Goal: Information Seeking & Learning: Check status

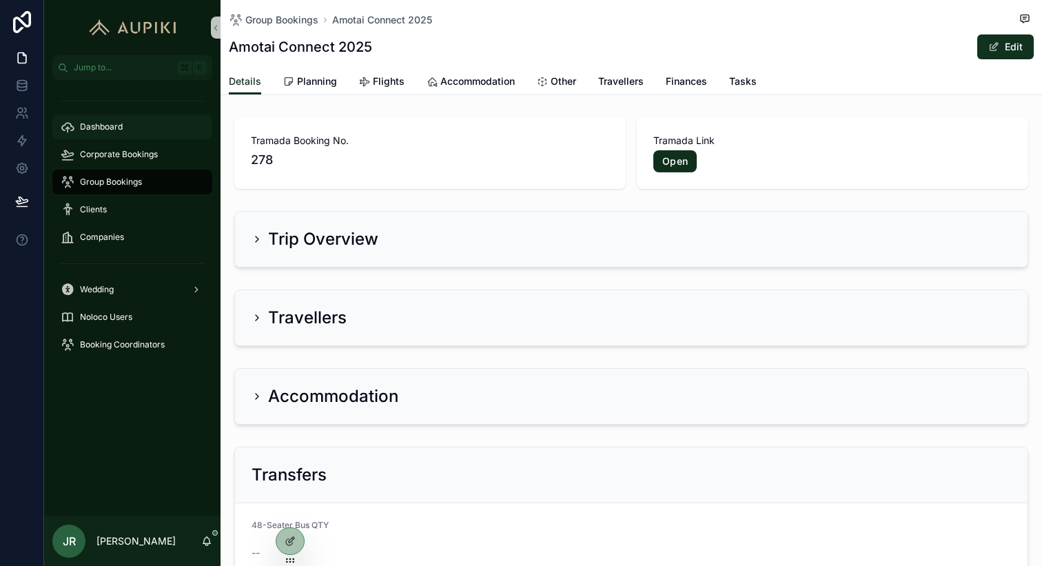
click at [111, 132] on span "Dashboard" at bounding box center [101, 126] width 43 height 11
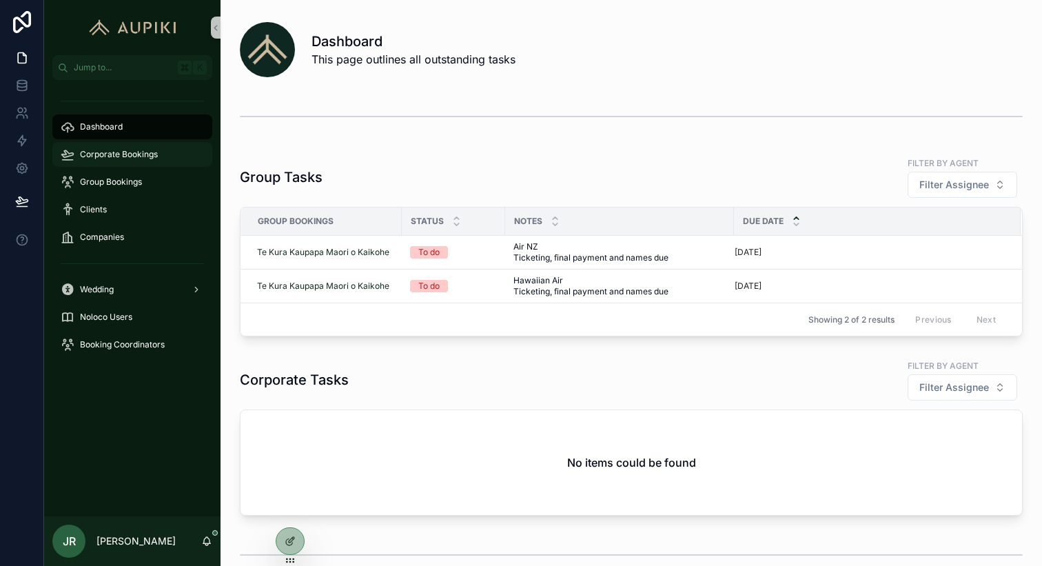
click at [149, 150] on span "Corporate Bookings" at bounding box center [119, 154] width 78 height 11
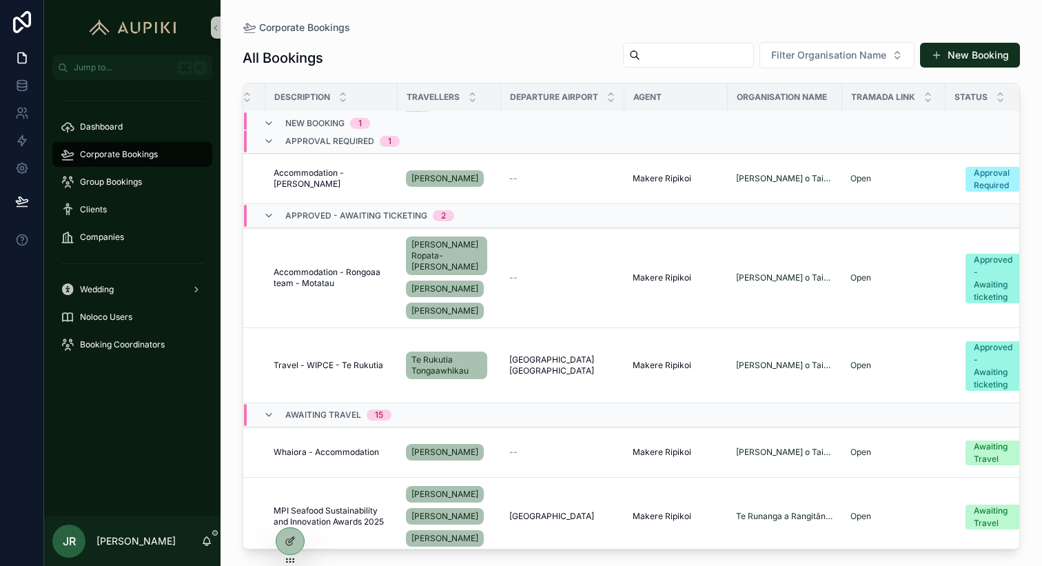
scroll to position [134, 83]
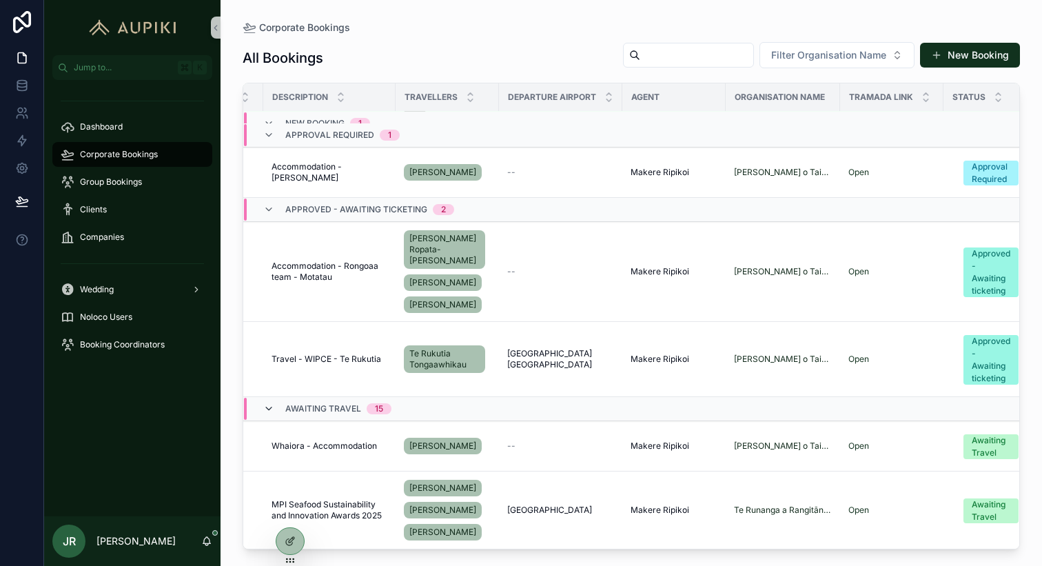
click at [267, 403] on icon "scrollable content" at bounding box center [268, 408] width 11 height 11
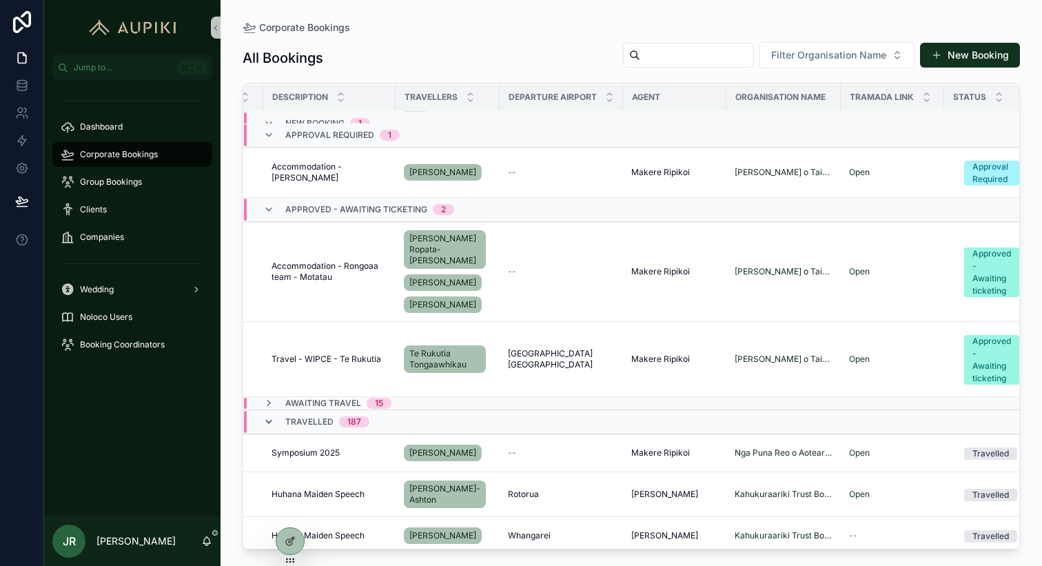
click at [270, 416] on icon "scrollable content" at bounding box center [268, 421] width 11 height 11
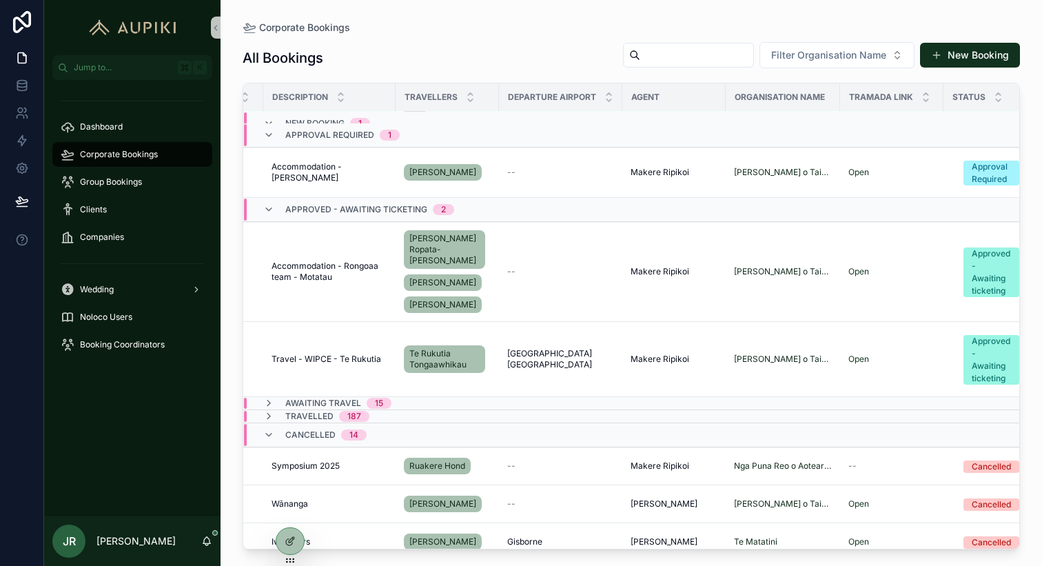
click at [279, 425] on div "Cancelled 14" at bounding box center [314, 435] width 103 height 22
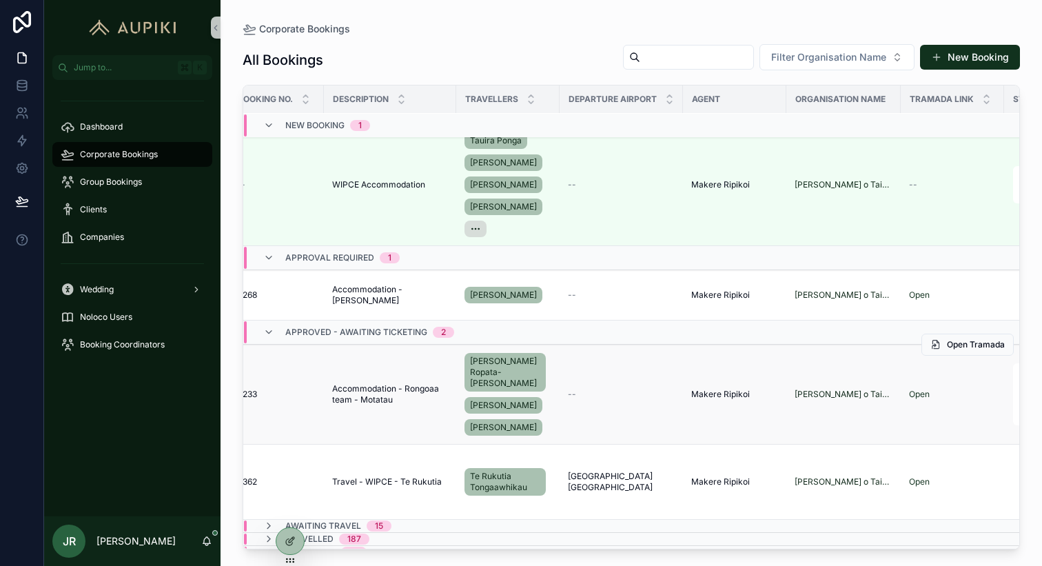
scroll to position [12, 0]
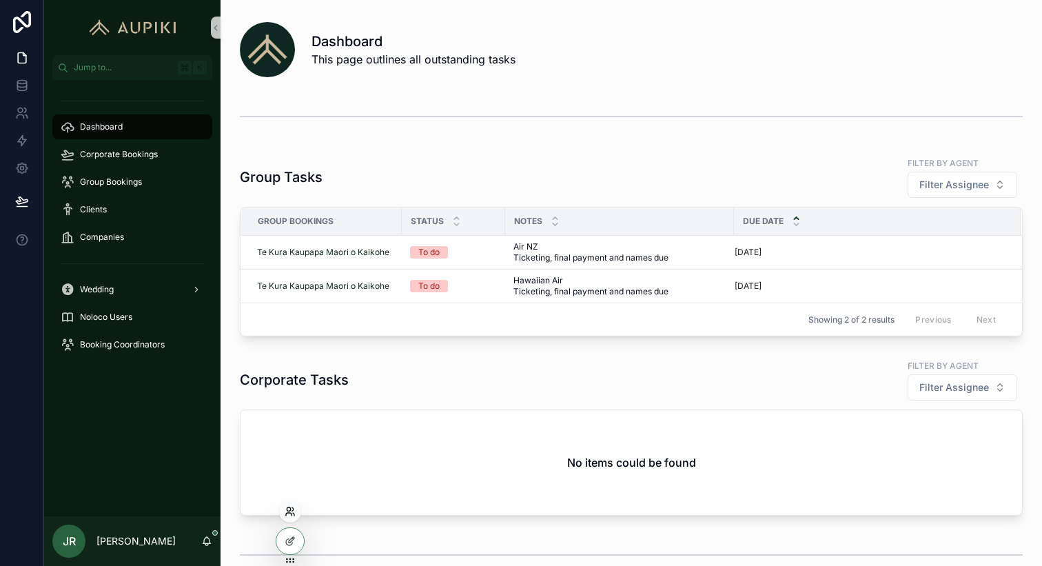
click at [294, 511] on icon at bounding box center [290, 511] width 11 height 11
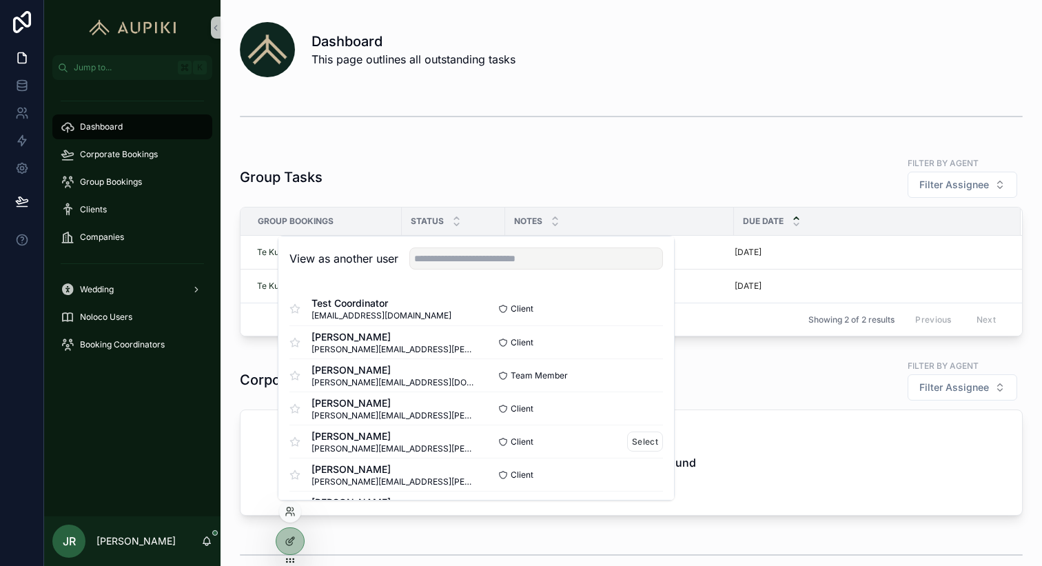
scroll to position [67, 0]
click at [632, 440] on button "Select" at bounding box center [645, 441] width 36 height 20
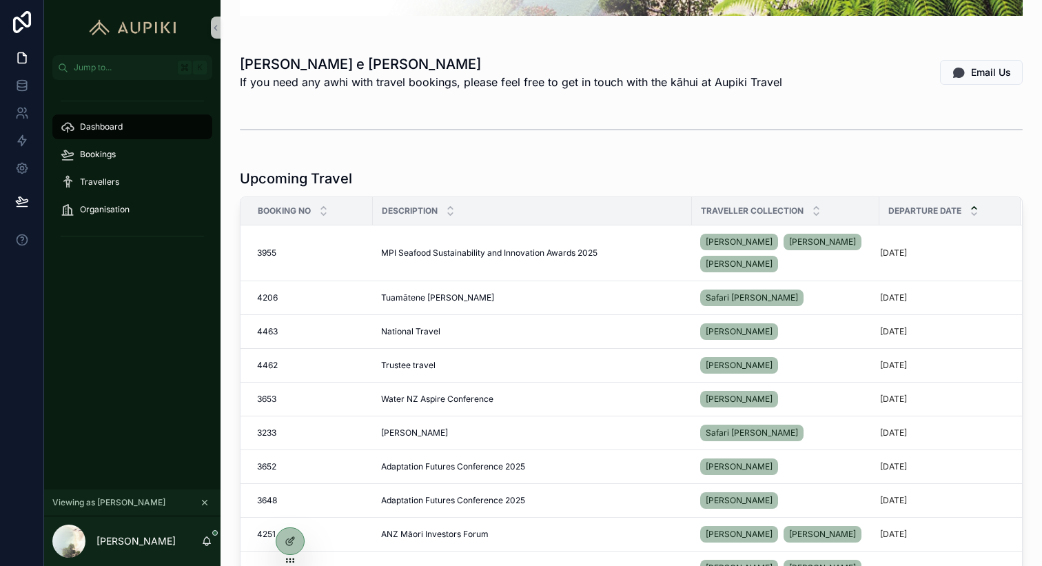
scroll to position [199, 0]
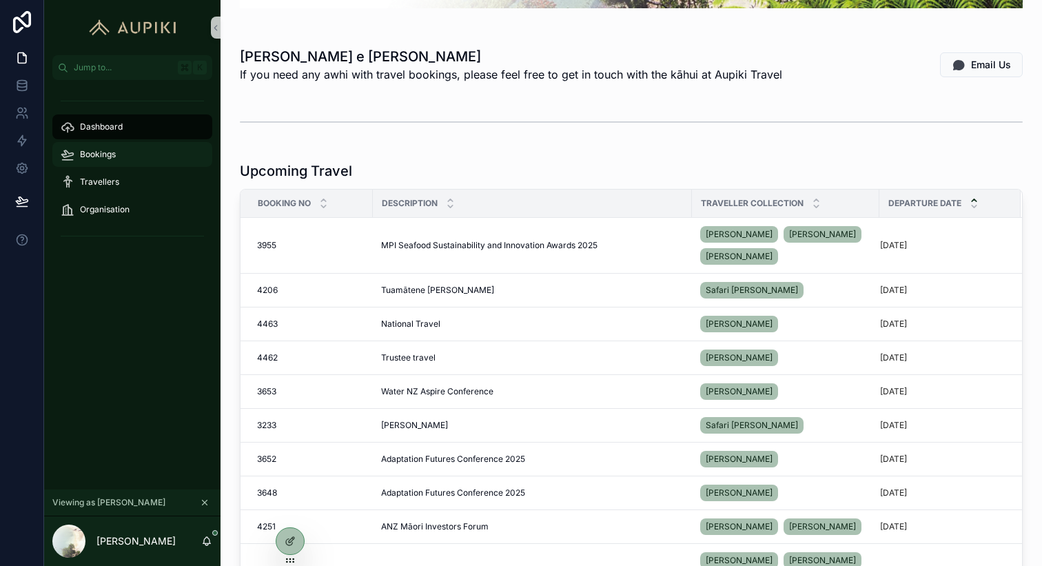
click at [123, 152] on div "Bookings" at bounding box center [132, 154] width 143 height 22
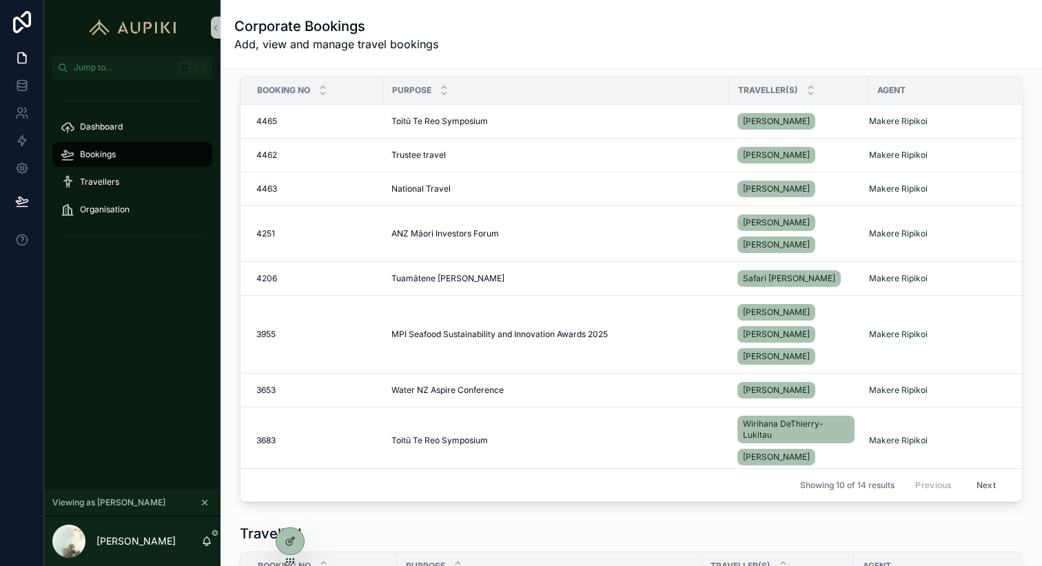
scroll to position [154, 0]
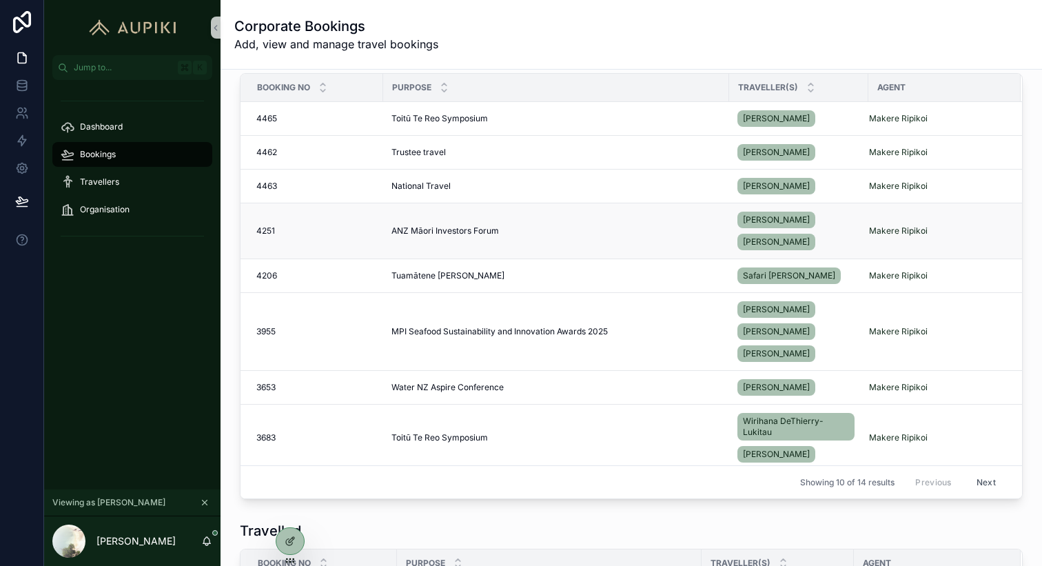
click at [482, 225] on span "ANZ Māori Investors Forum" at bounding box center [445, 230] width 108 height 11
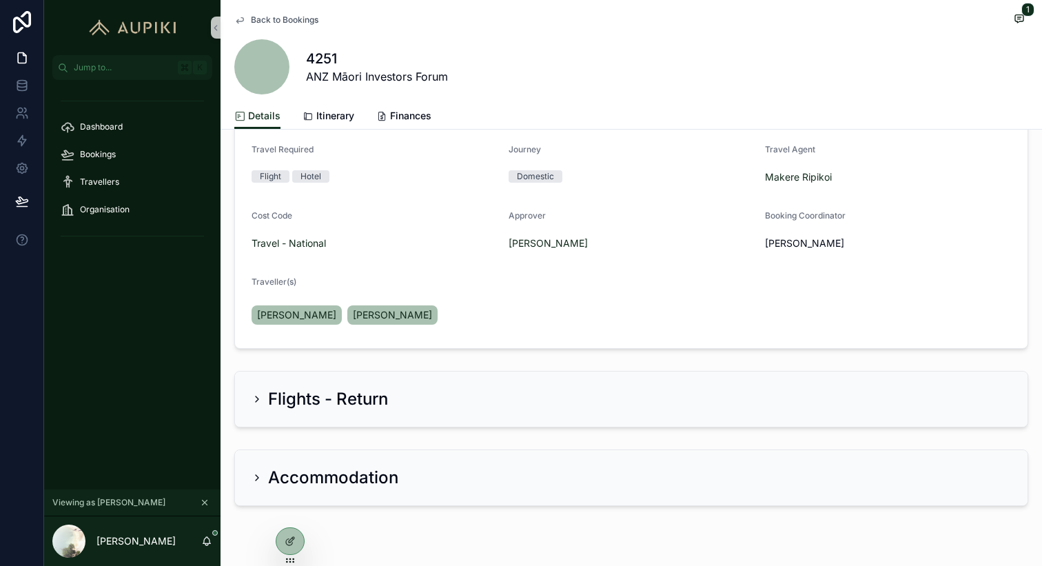
scroll to position [205, 0]
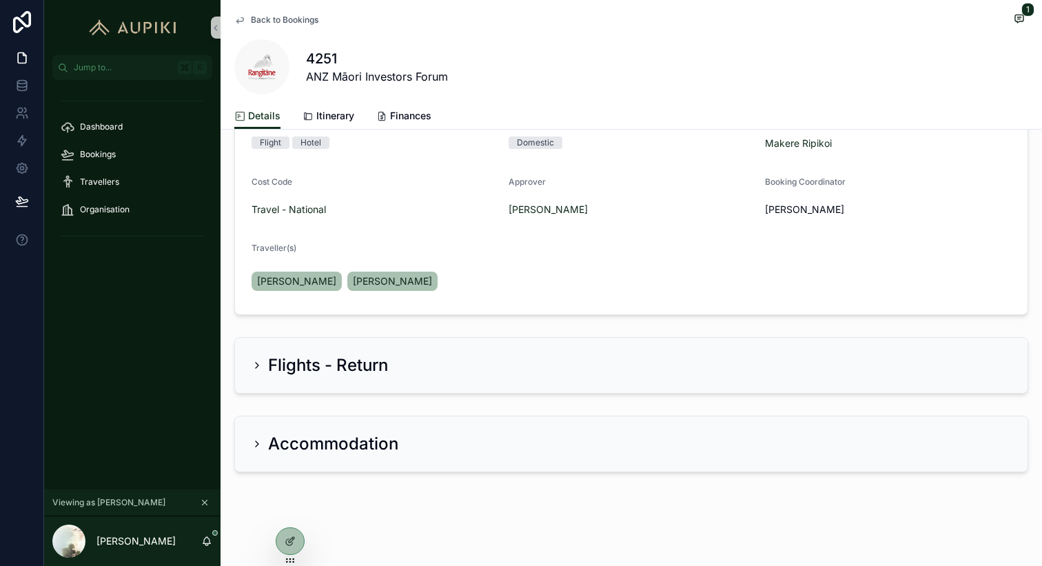
click at [260, 451] on div "Accommodation" at bounding box center [325, 444] width 147 height 22
click at [261, 434] on div "Accommodation" at bounding box center [325, 444] width 147 height 22
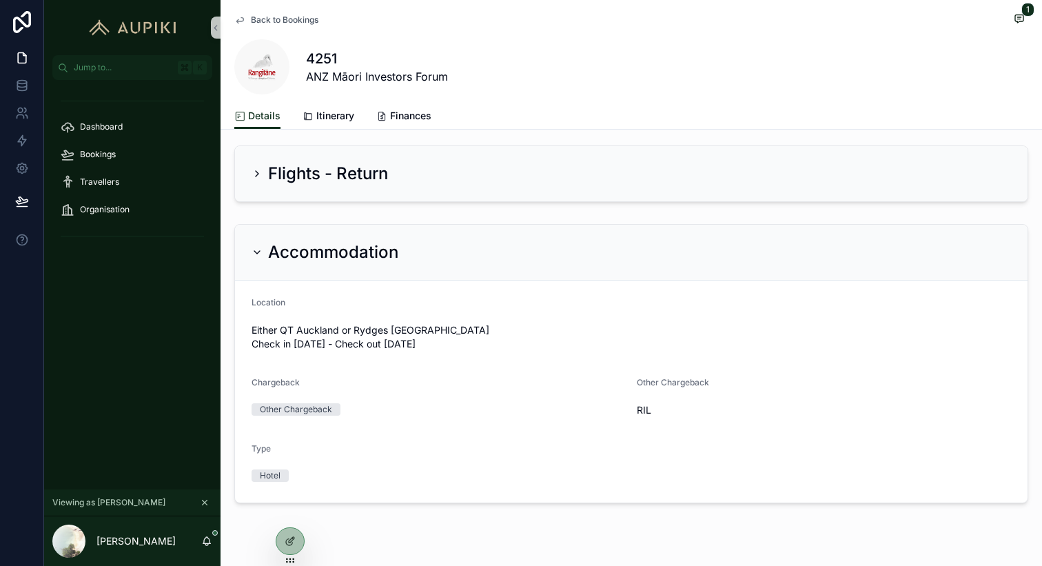
scroll to position [394, 0]
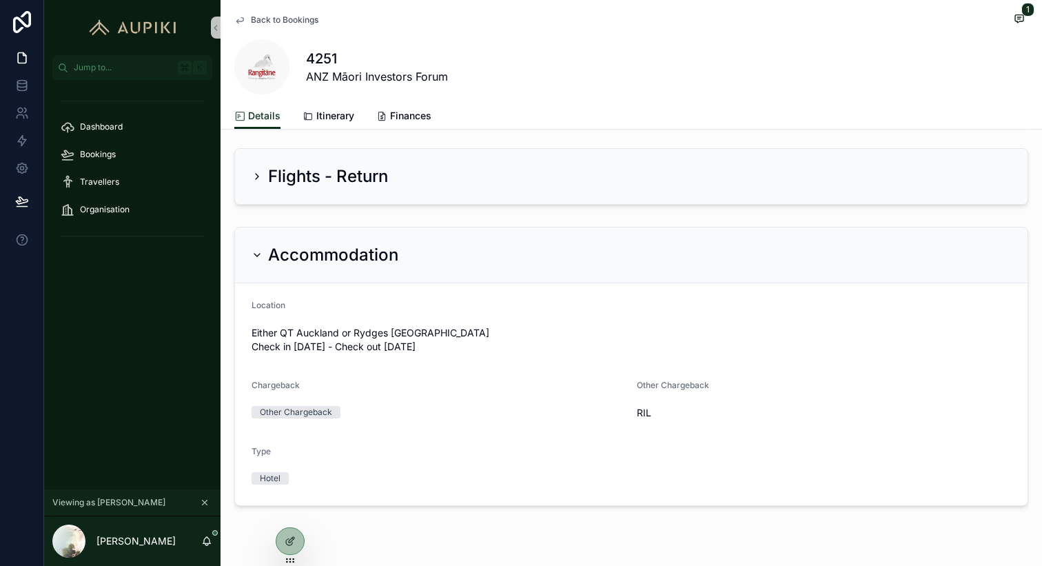
click at [334, 174] on h2 "Flights - Return" at bounding box center [328, 176] width 120 height 22
click at [258, 168] on div "Flights - Return" at bounding box center [320, 176] width 136 height 22
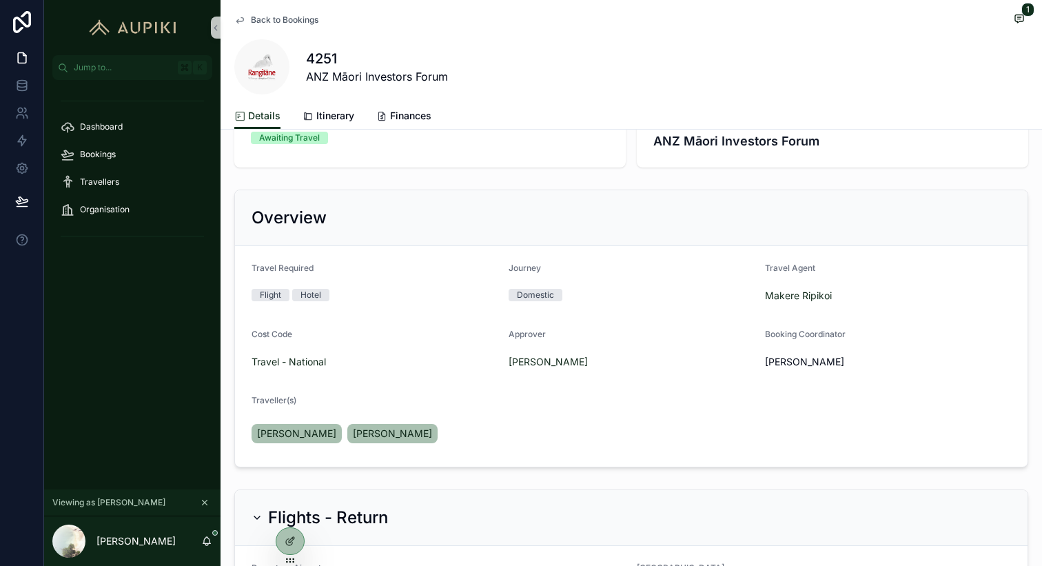
scroll to position [0, 0]
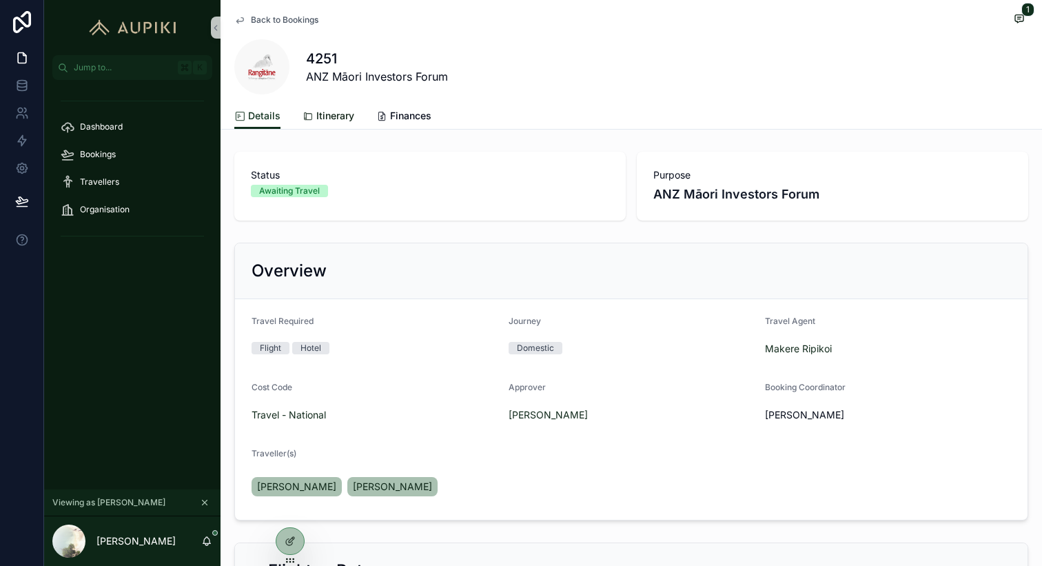
click at [332, 115] on span "Itinerary" at bounding box center [335, 116] width 38 height 14
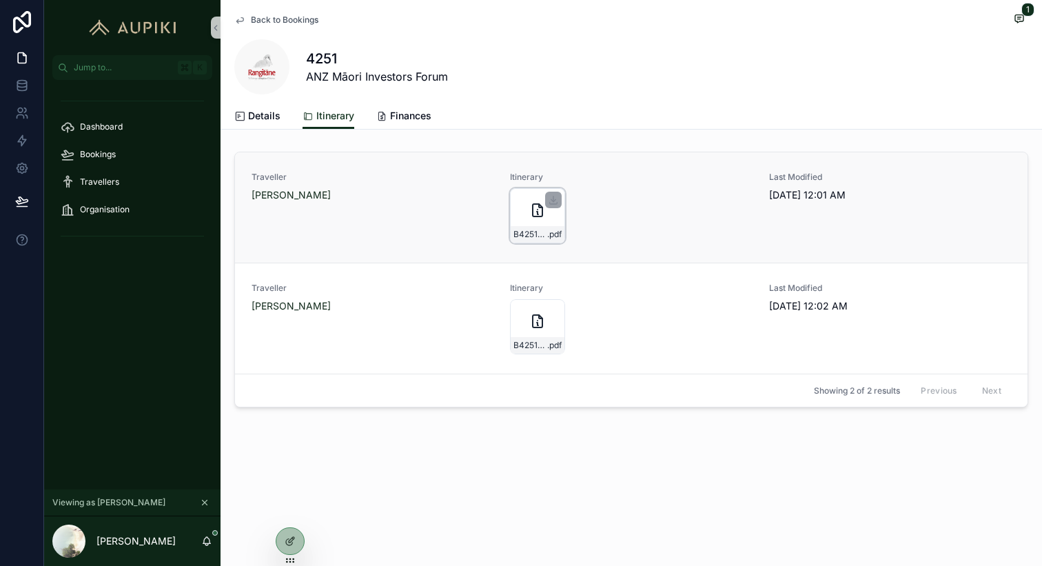
click at [530, 214] on icon "scrollable content" at bounding box center [537, 210] width 17 height 17
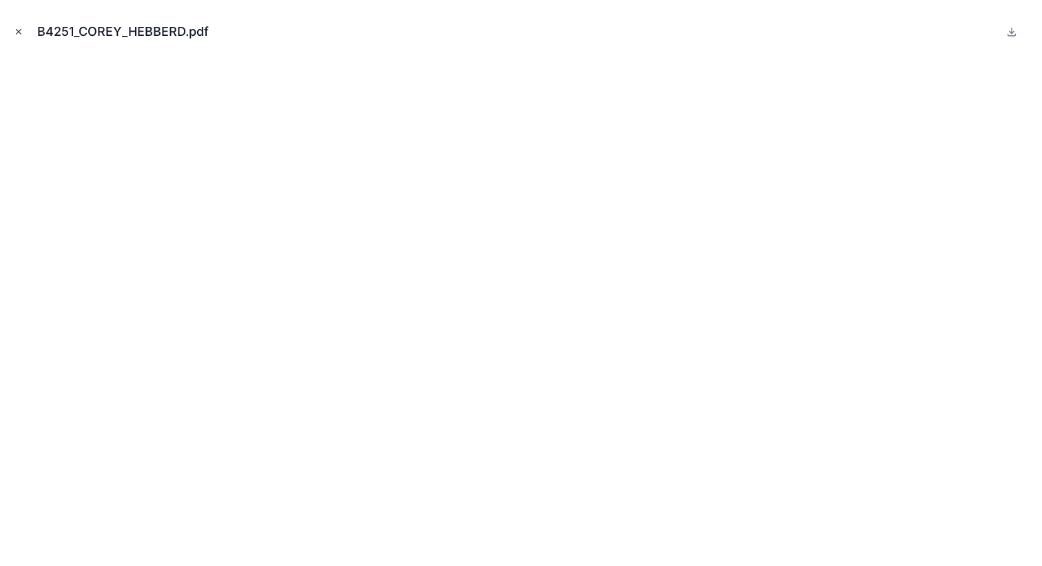
click at [14, 30] on icon "Close modal" at bounding box center [19, 32] width 10 height 10
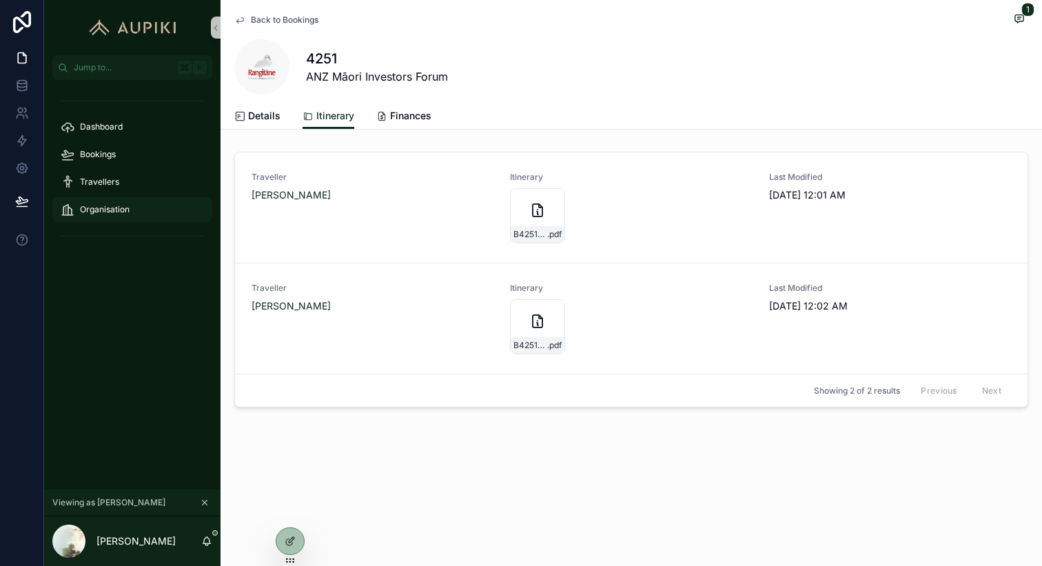
click at [109, 206] on span "Organisation" at bounding box center [105, 209] width 50 height 11
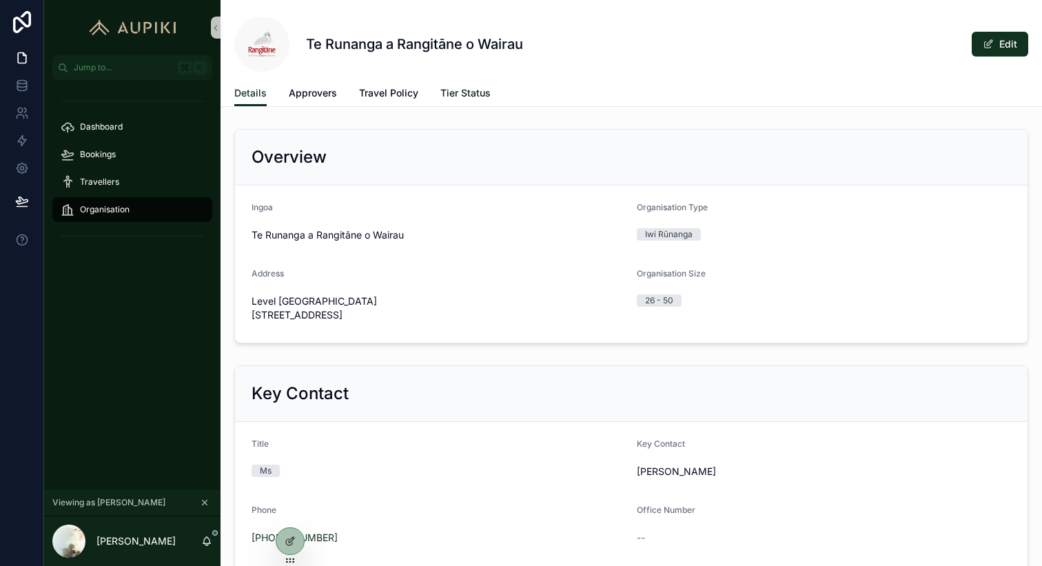
click at [454, 88] on span "Tier Status" at bounding box center [465, 93] width 50 height 14
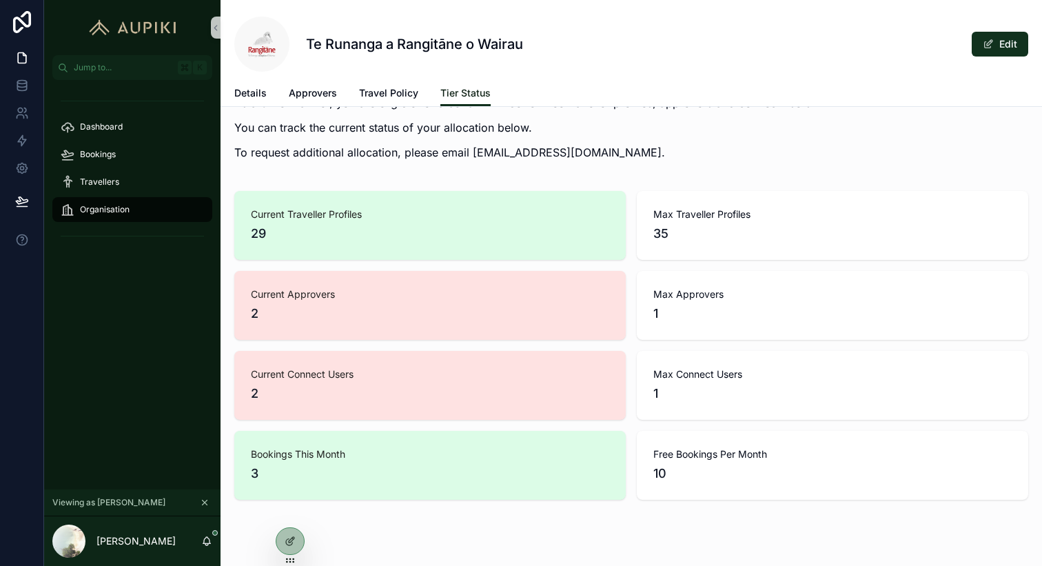
scroll to position [315, 0]
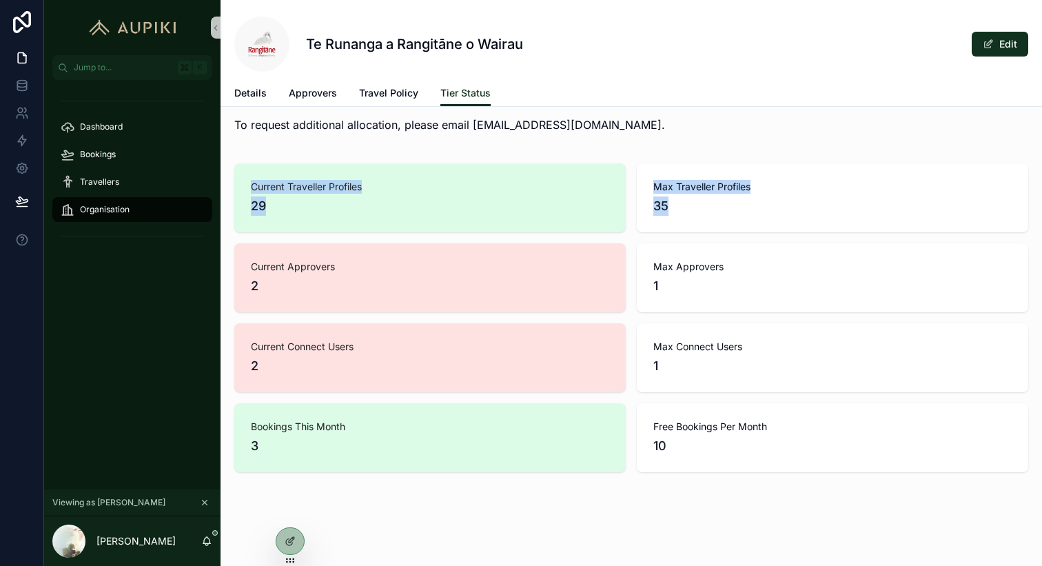
drag, startPoint x: 250, startPoint y: 189, endPoint x: 338, endPoint y: 252, distance: 108.1
click at [338, 252] on div "Current Traveller Profiles 29 Max Traveller Profiles 35 Current Approvers 2 Max…" at bounding box center [631, 317] width 794 height 309
click at [351, 208] on span "29" at bounding box center [430, 205] width 358 height 19
drag, startPoint x: 291, startPoint y: 213, endPoint x: 233, endPoint y: 164, distance: 75.8
click at [233, 164] on div "Current Traveller Profiles 29 Max Traveller Profiles 35 Current Approvers 2 Max…" at bounding box center [632, 318] width 822 height 320
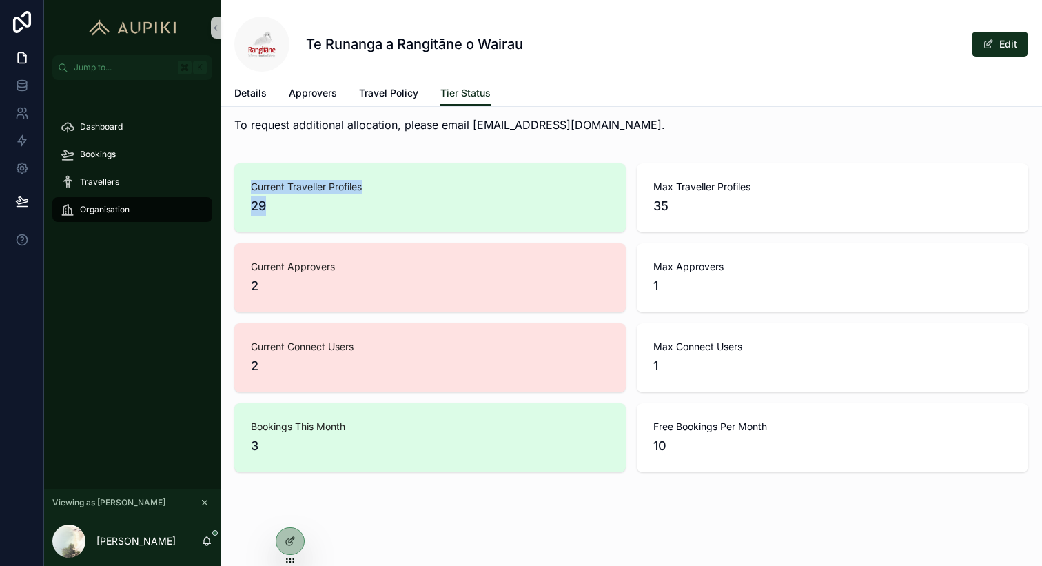
click at [339, 215] on span "29" at bounding box center [430, 205] width 358 height 19
drag, startPoint x: 691, startPoint y: 216, endPoint x: 651, endPoint y: 171, distance: 59.6
click at [651, 172] on div "Max Traveller Profiles 35" at bounding box center [832, 197] width 391 height 69
click at [680, 205] on span "35" at bounding box center [832, 205] width 358 height 19
drag, startPoint x: 307, startPoint y: 285, endPoint x: 243, endPoint y: 278, distance: 64.4
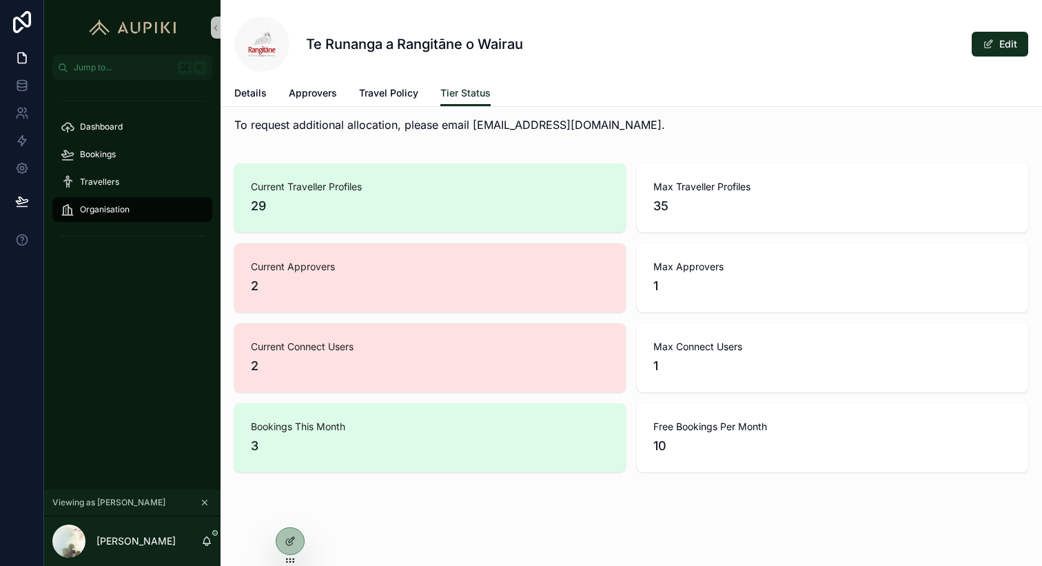
click at [245, 280] on div "Current Approvers 2" at bounding box center [429, 277] width 391 height 69
drag, startPoint x: 271, startPoint y: 379, endPoint x: 235, endPoint y: 334, distance: 57.9
click at [235, 336] on div "Current Connect Users 2" at bounding box center [429, 357] width 391 height 69
drag, startPoint x: 283, startPoint y: 451, endPoint x: 248, endPoint y: 395, distance: 66.6
click at [248, 394] on div "Current Traveller Profiles 29 Max Traveller Profiles 35 Current Approvers 2 Max…" at bounding box center [631, 317] width 794 height 309
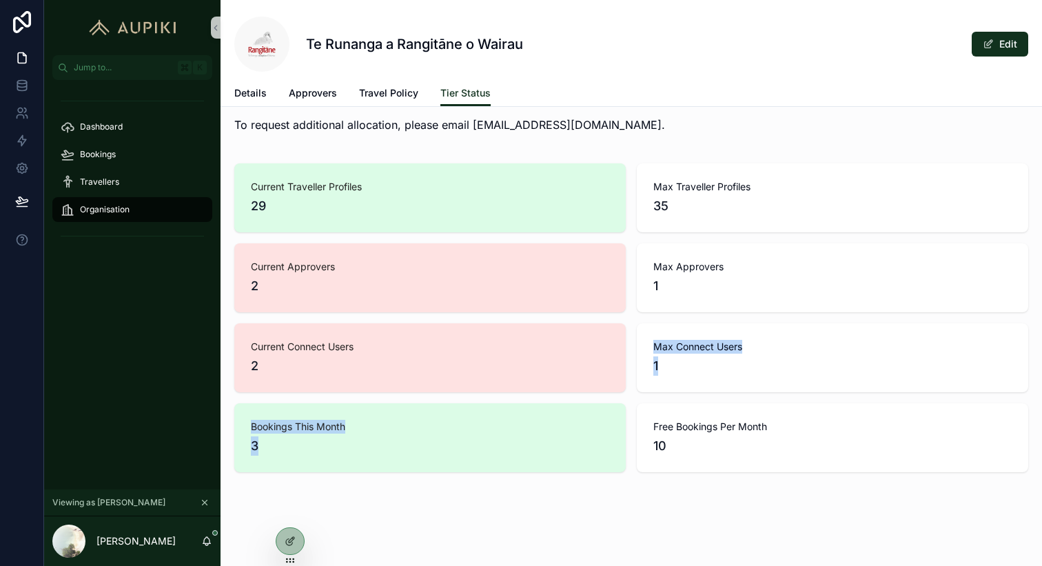
click at [254, 436] on span "3" at bounding box center [430, 445] width 358 height 19
drag, startPoint x: 265, startPoint y: 444, endPoint x: 252, endPoint y: 423, distance: 24.7
click at [252, 423] on div "Bookings This Month 3" at bounding box center [430, 438] width 358 height 36
drag, startPoint x: 707, startPoint y: 460, endPoint x: 639, endPoint y: 400, distance: 90.8
click at [639, 400] on div "Current Traveller Profiles 29 Max Traveller Profiles 35 Current Approvers 2 Max…" at bounding box center [631, 317] width 794 height 309
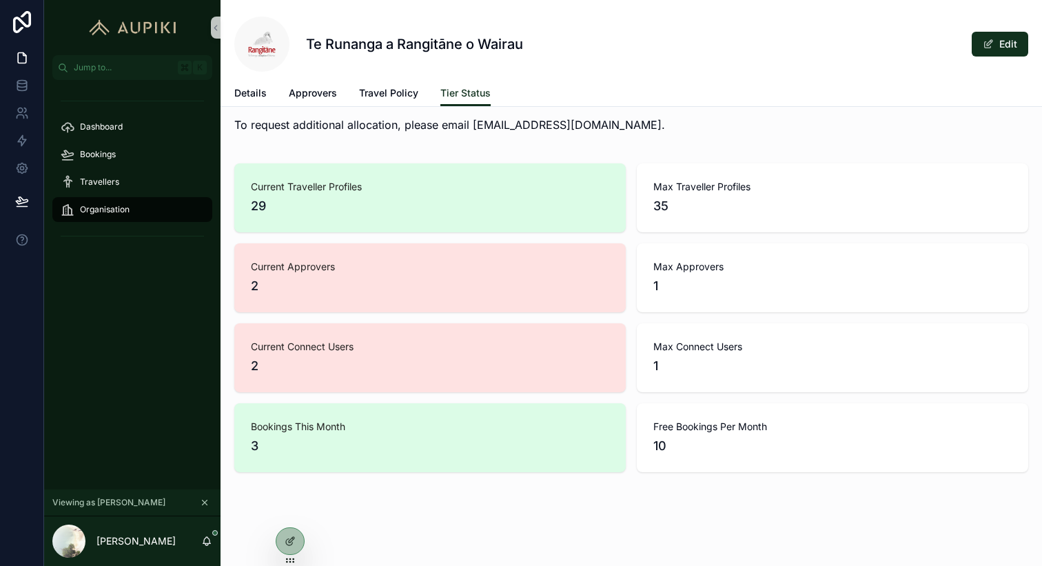
click at [651, 183] on div "Max Traveller Profiles 35" at bounding box center [832, 197] width 391 height 69
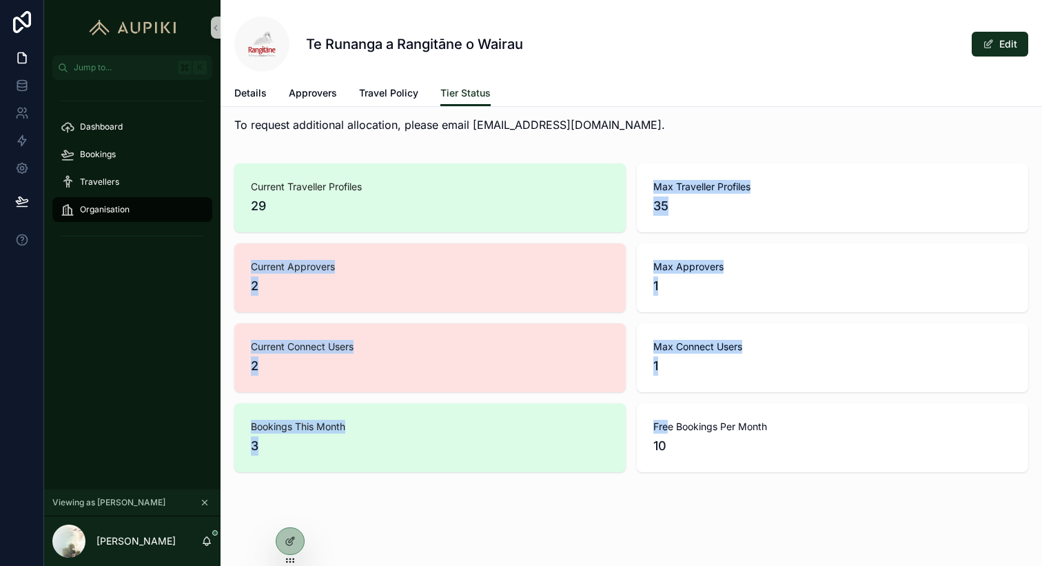
drag, startPoint x: 651, startPoint y: 179, endPoint x: 665, endPoint y: 418, distance: 240.3
click at [667, 420] on div "Current Traveller Profiles 29 Max Traveller Profiles 35 Current Approvers 2 Max…" at bounding box center [631, 317] width 794 height 309
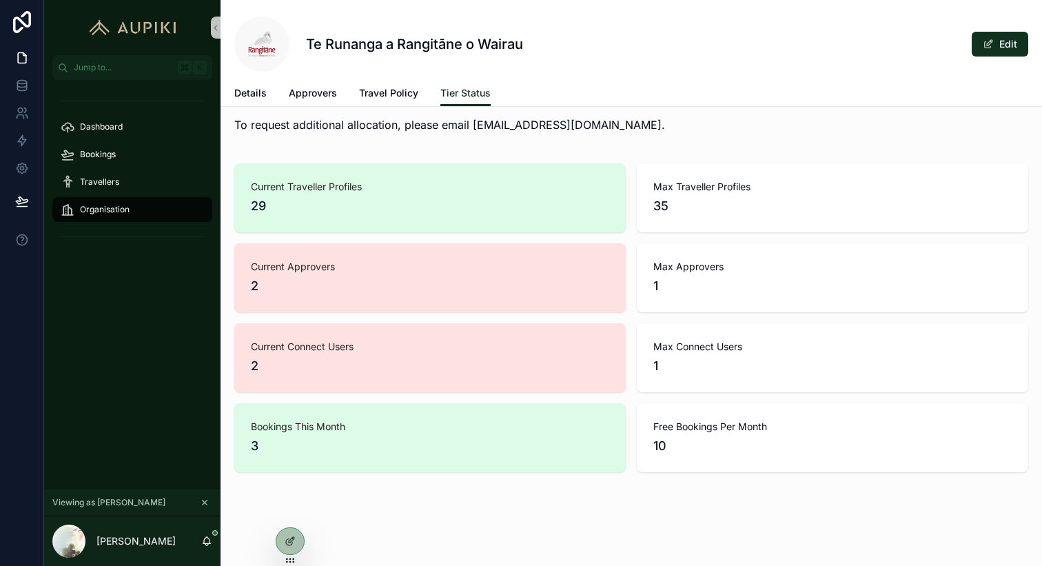
click at [695, 450] on span "10" at bounding box center [832, 445] width 358 height 19
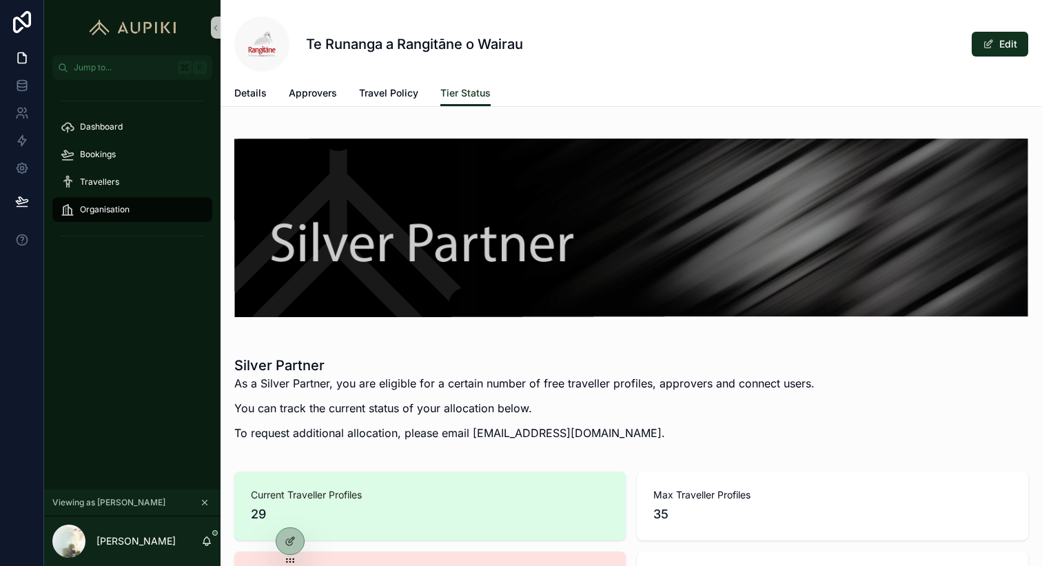
scroll to position [0, 0]
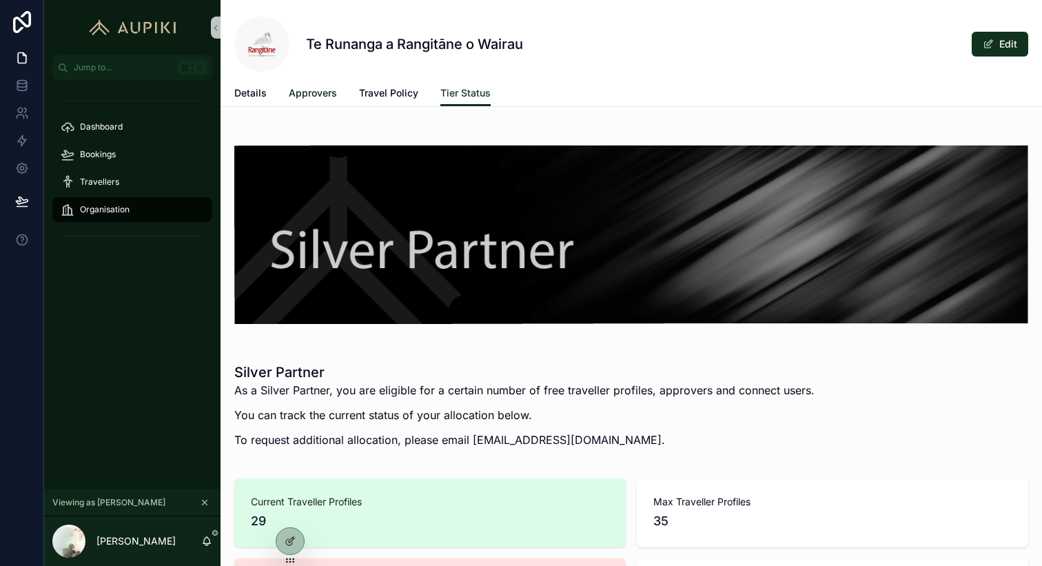
click at [319, 90] on span "Approvers" at bounding box center [313, 93] width 48 height 14
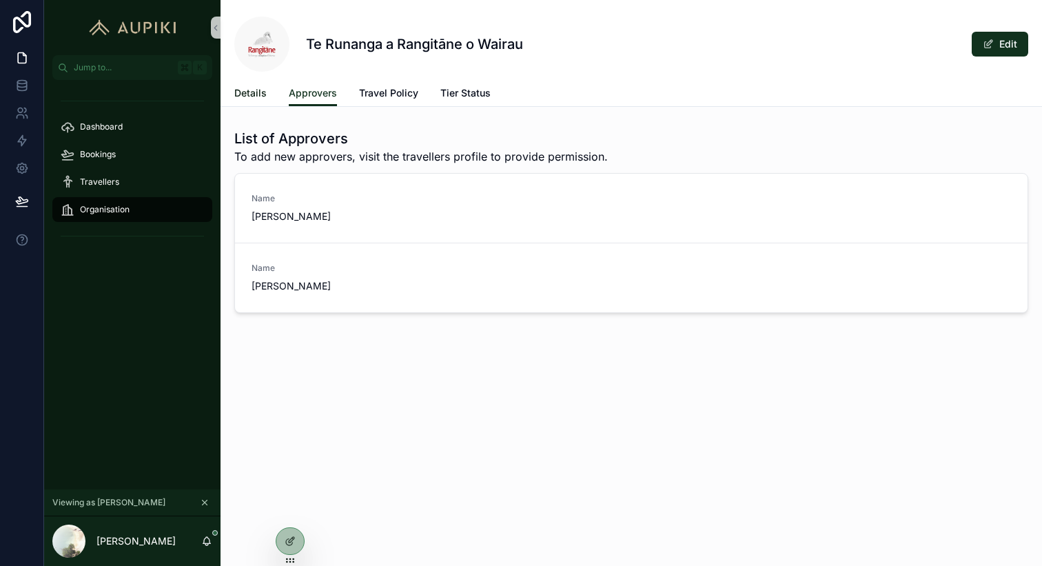
click at [252, 91] on span "Details" at bounding box center [250, 93] width 32 height 14
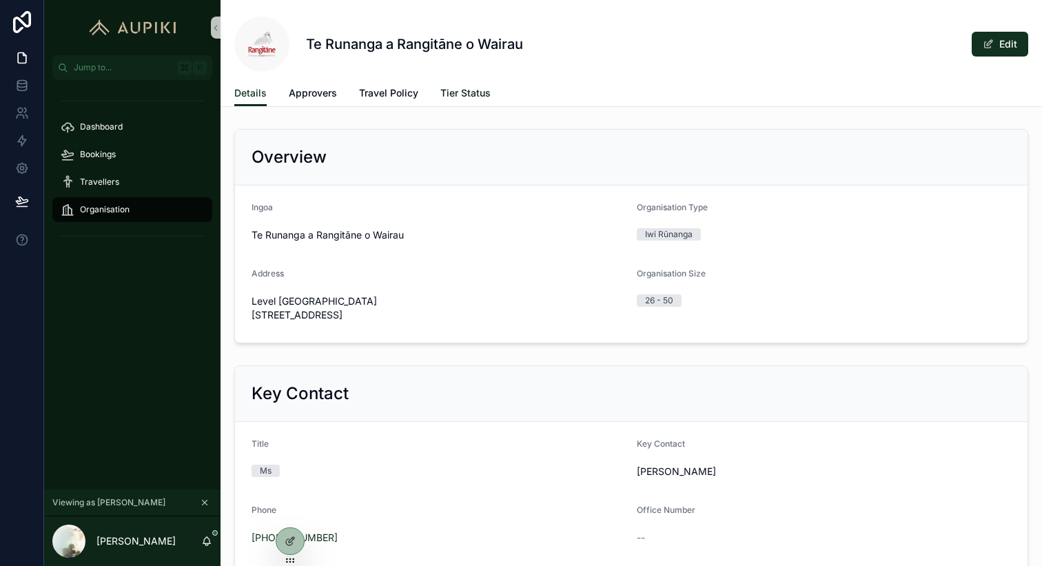
click at [455, 99] on span "Tier Status" at bounding box center [465, 93] width 50 height 14
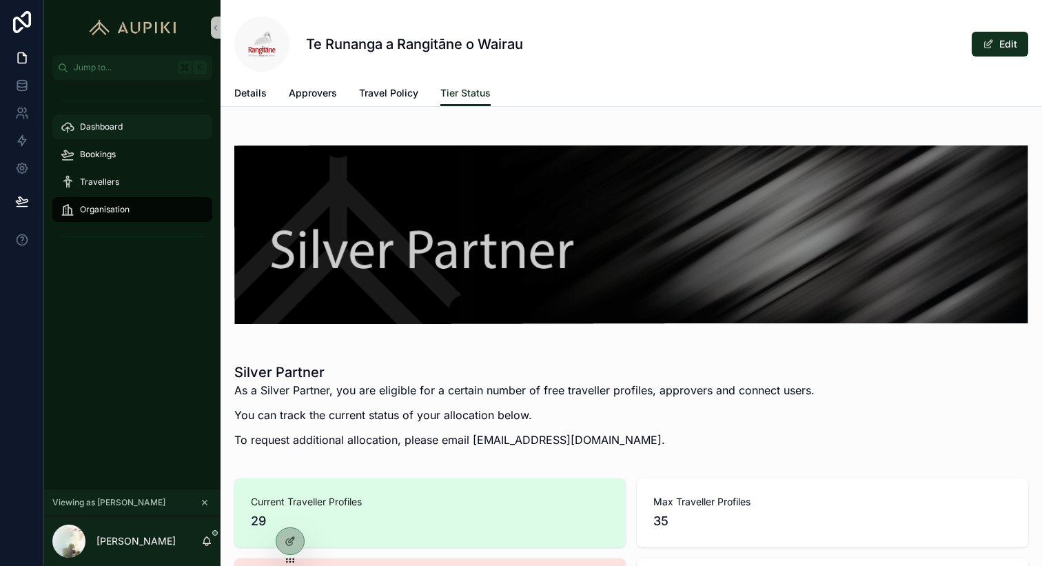
click at [98, 128] on span "Dashboard" at bounding box center [101, 126] width 43 height 11
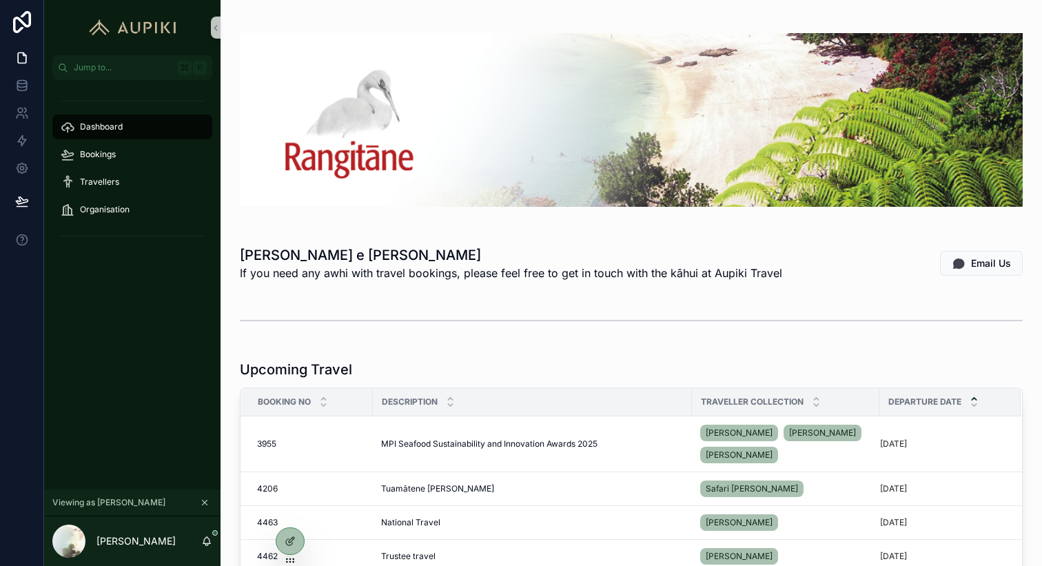
click at [307, 251] on h1 "Tēnā koe e Monique" at bounding box center [511, 254] width 542 height 19
click at [301, 272] on span "If you need any awhi with travel bookings, please feel free to get in touch wit…" at bounding box center [511, 273] width 542 height 17
drag, startPoint x: 316, startPoint y: 256, endPoint x: 301, endPoint y: 256, distance: 15.2
click at [309, 256] on h1 "Tēnā koe e Monique" at bounding box center [511, 254] width 542 height 19
click at [304, 262] on h1 "Tēnā koe e Monique" at bounding box center [511, 254] width 542 height 19
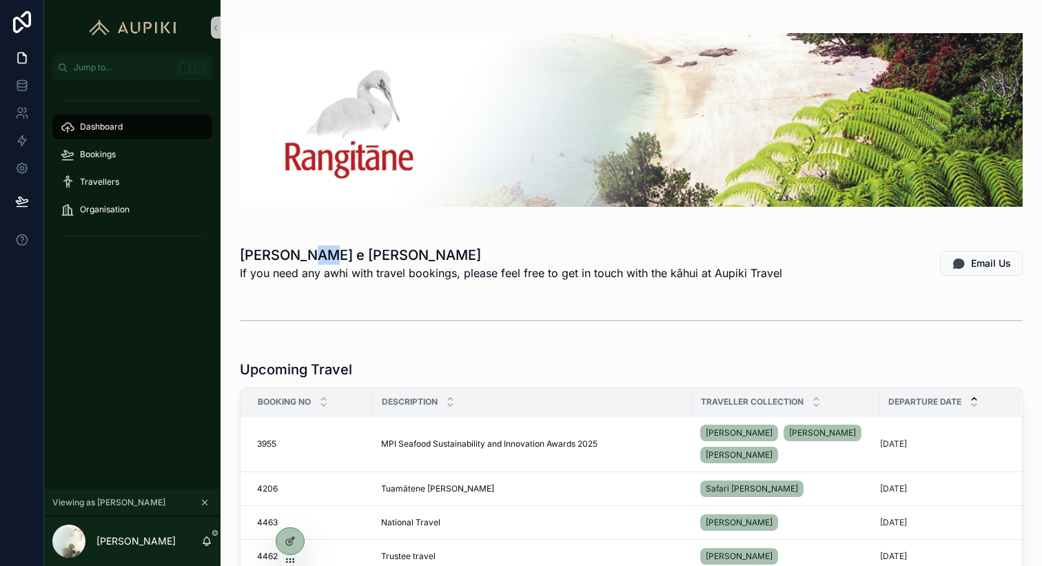
drag, startPoint x: 304, startPoint y: 255, endPoint x: 318, endPoint y: 251, distance: 14.4
click at [318, 251] on h1 "Tēnā koe e Monique" at bounding box center [511, 254] width 542 height 19
click at [407, 312] on div "scrollable content" at bounding box center [631, 320] width 783 height 34
click at [141, 148] on div "Bookings" at bounding box center [132, 154] width 143 height 22
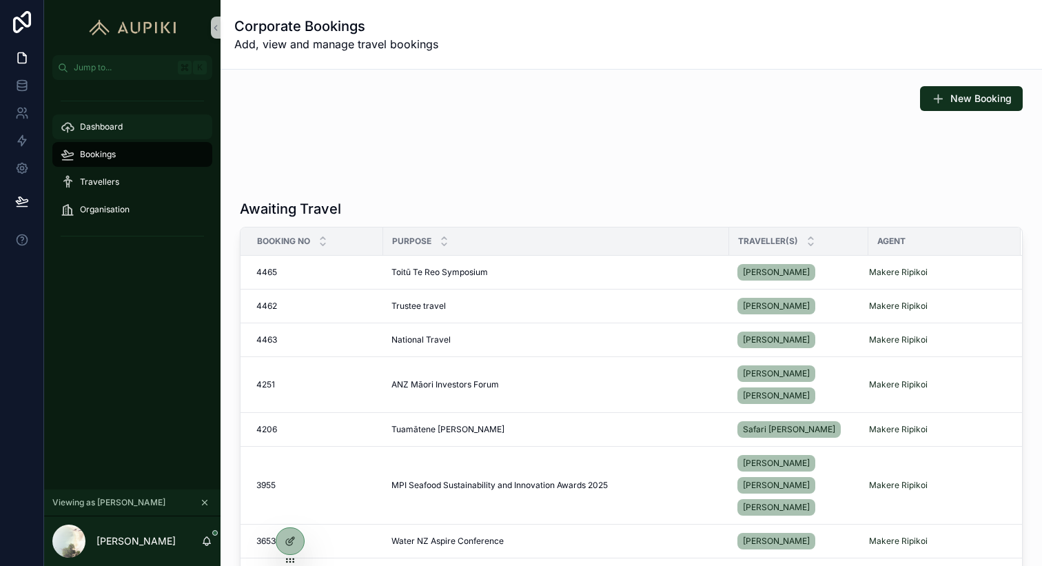
click at [163, 123] on div "Dashboard" at bounding box center [132, 127] width 143 height 22
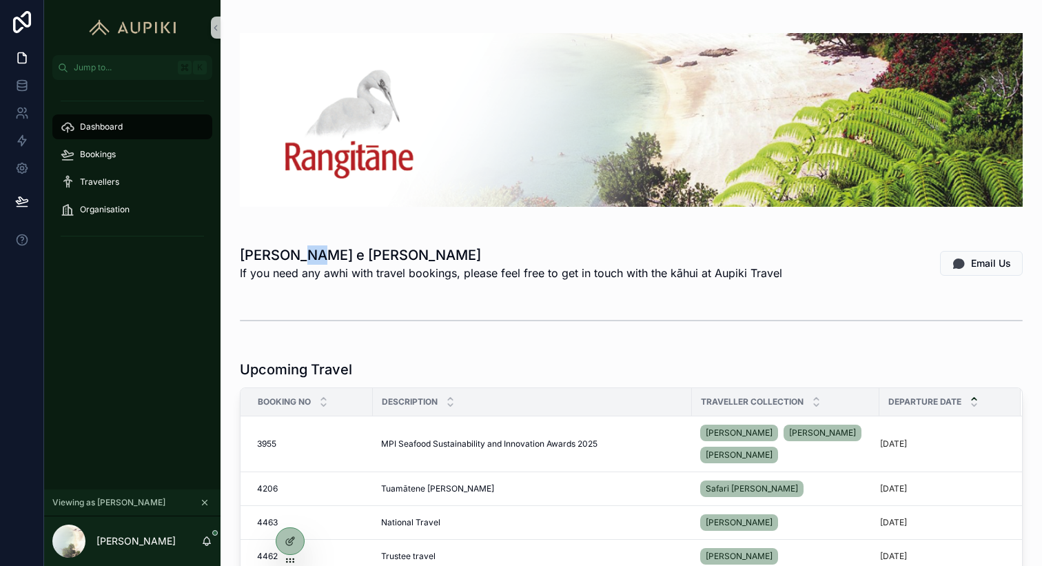
drag, startPoint x: 313, startPoint y: 263, endPoint x: 300, endPoint y: 256, distance: 14.5
click at [300, 256] on h1 "Tēnā koe e Monique" at bounding box center [511, 254] width 542 height 19
click at [260, 223] on div "scrollable content" at bounding box center [632, 120] width 800 height 218
click at [294, 515] on icon at bounding box center [293, 514] width 1 height 3
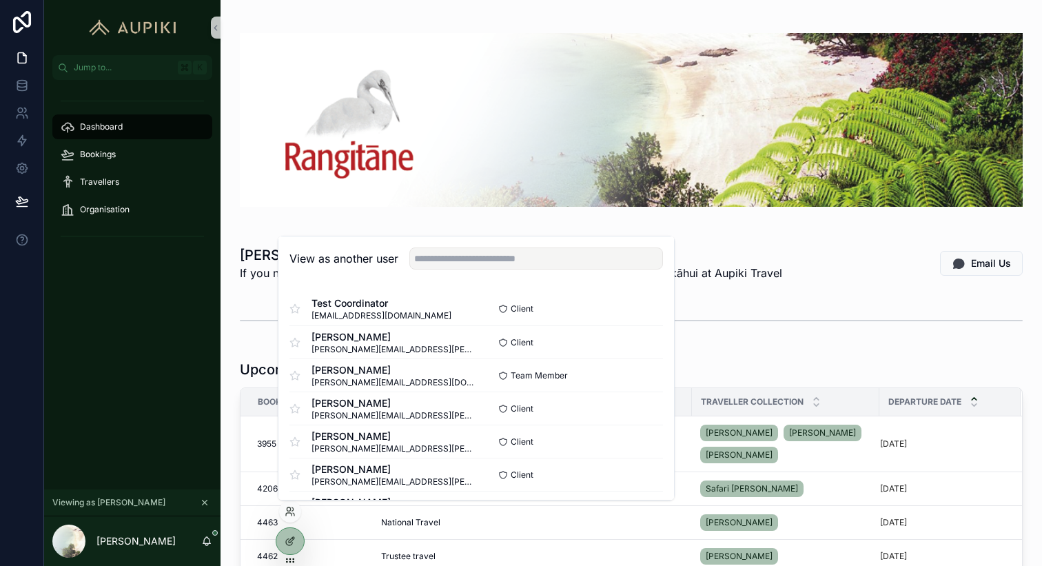
click at [343, 188] on img "scrollable content" at bounding box center [631, 120] width 783 height 174
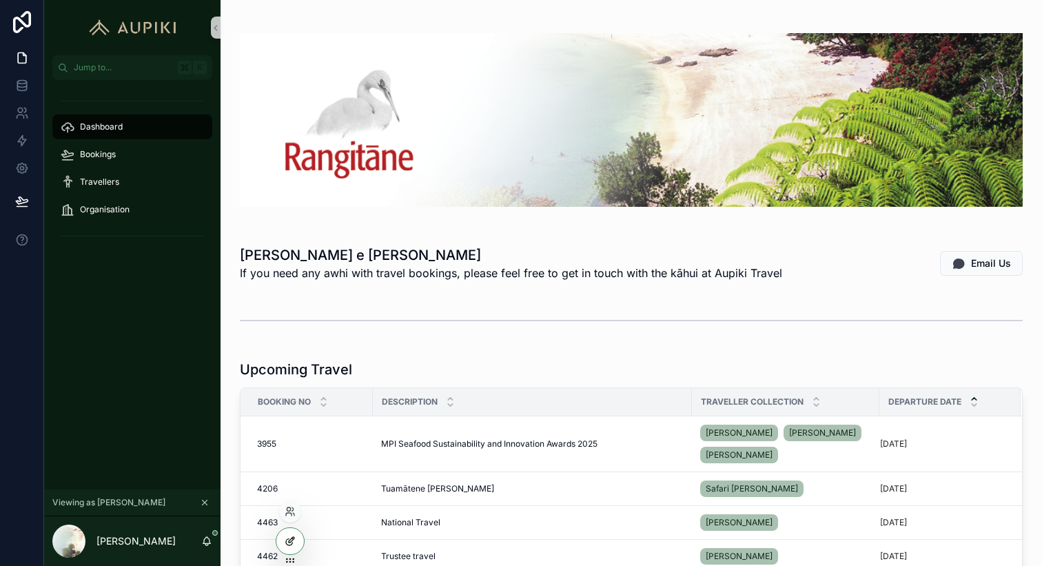
click at [280, 534] on div at bounding box center [290, 541] width 28 height 26
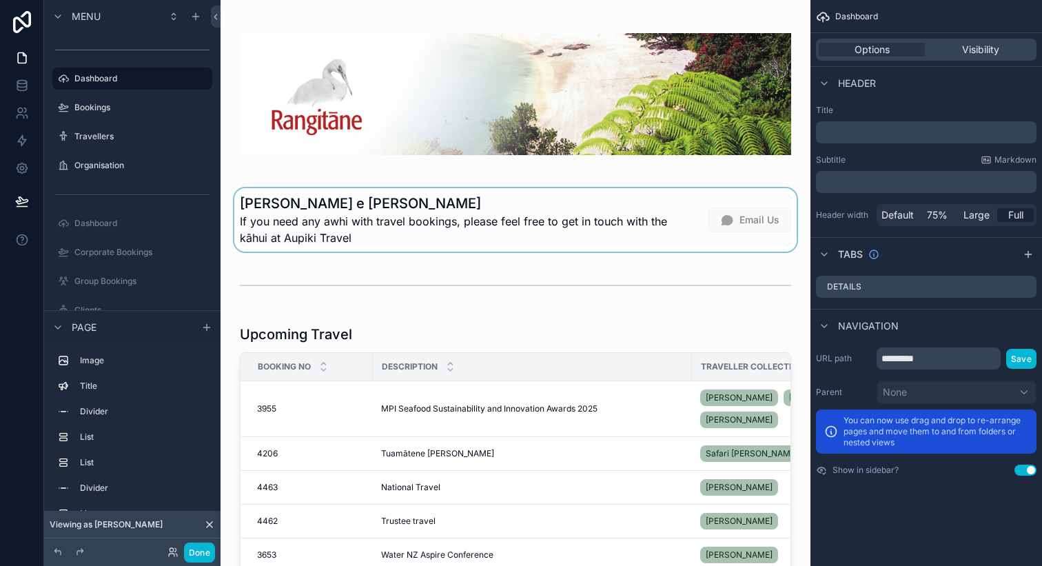
click at [651, 218] on div "scrollable content" at bounding box center [516, 219] width 568 height 63
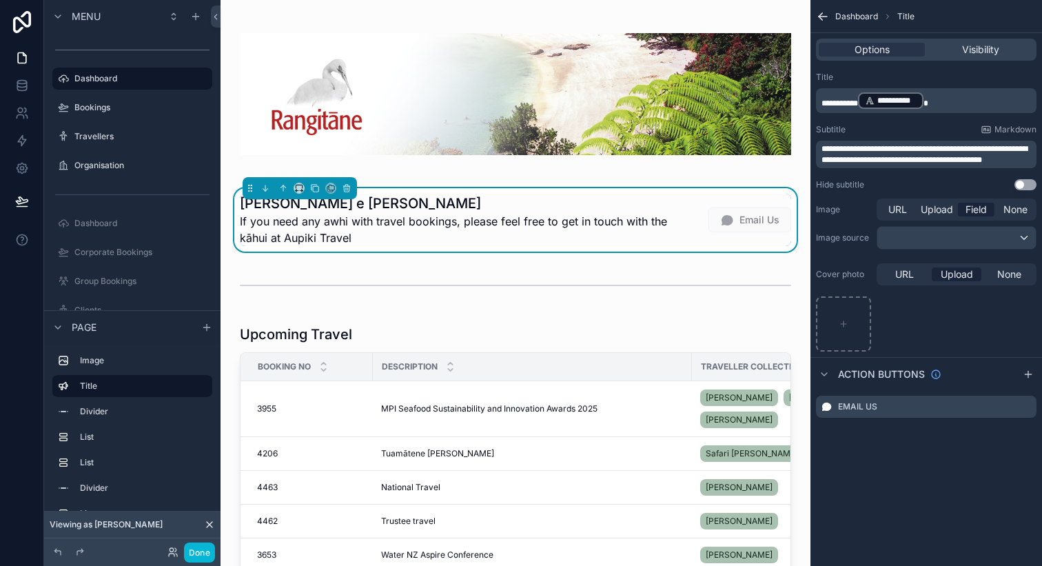
click at [858, 101] on span "**********" at bounding box center [840, 103] width 37 height 8
click at [197, 560] on button "Done" at bounding box center [199, 552] width 31 height 20
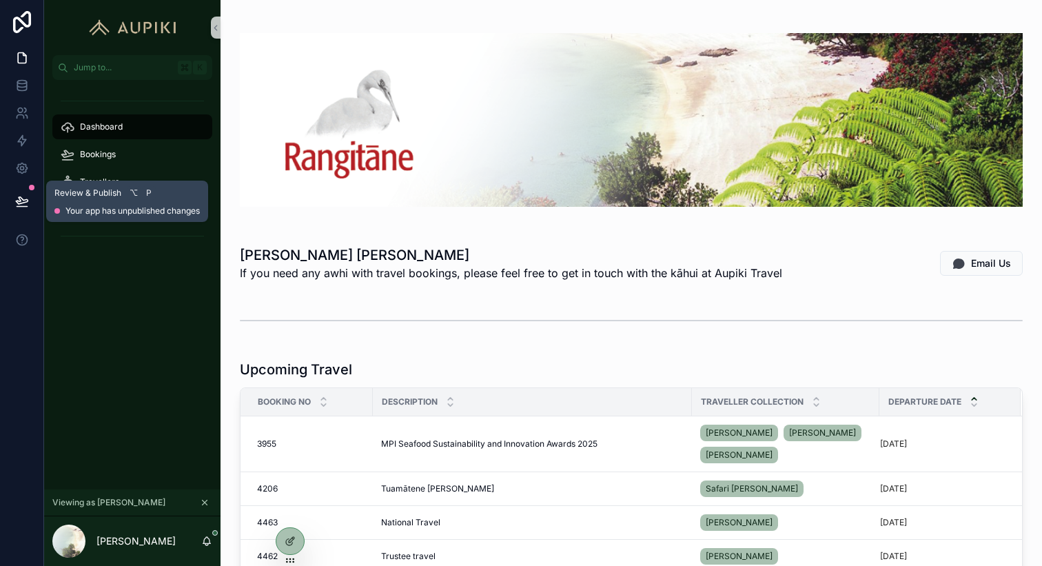
click at [28, 199] on icon at bounding box center [22, 201] width 14 height 14
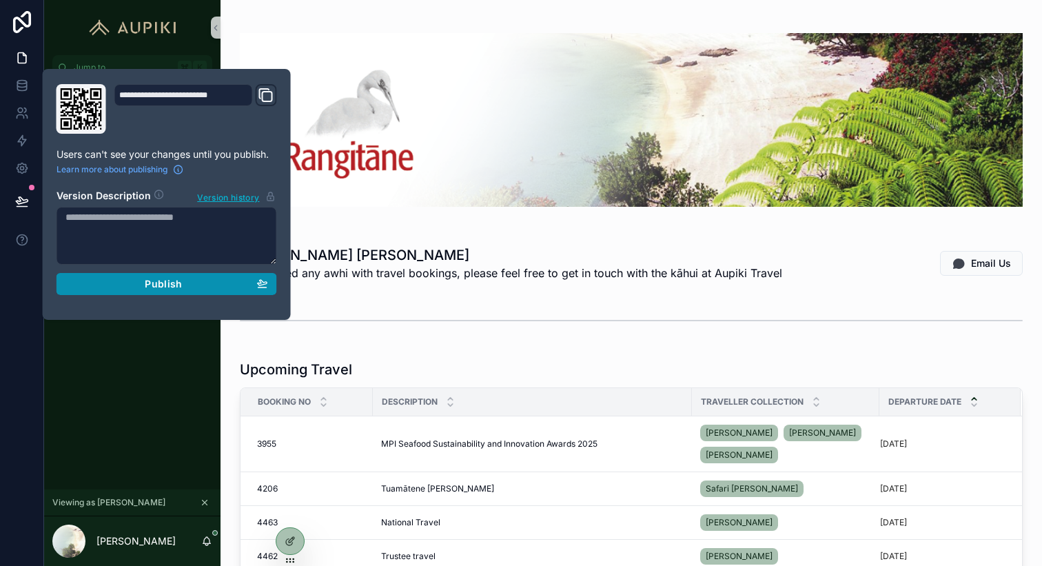
click at [129, 289] on div "Publish" at bounding box center [166, 284] width 203 height 12
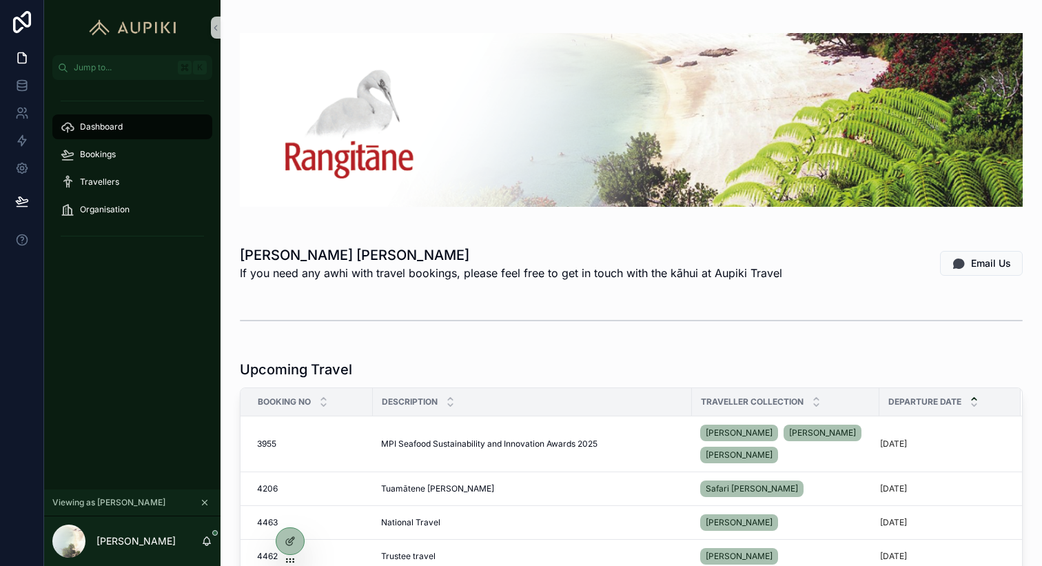
click at [172, 377] on div "Dashboard Bookings Travellers Organisation" at bounding box center [132, 284] width 176 height 409
click at [291, 510] on icon at bounding box center [290, 511] width 11 height 11
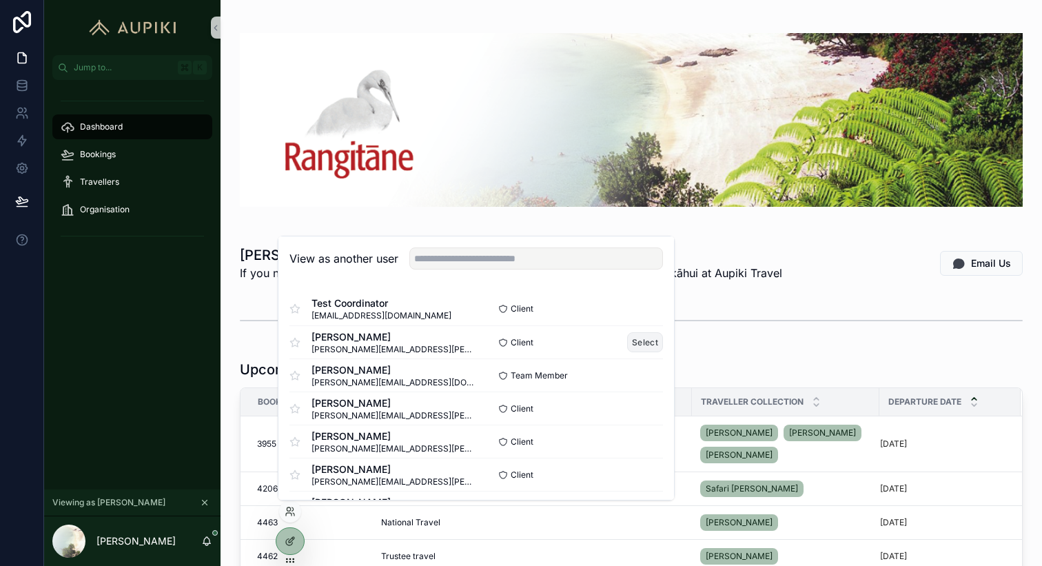
click at [635, 343] on button "Select" at bounding box center [645, 342] width 36 height 20
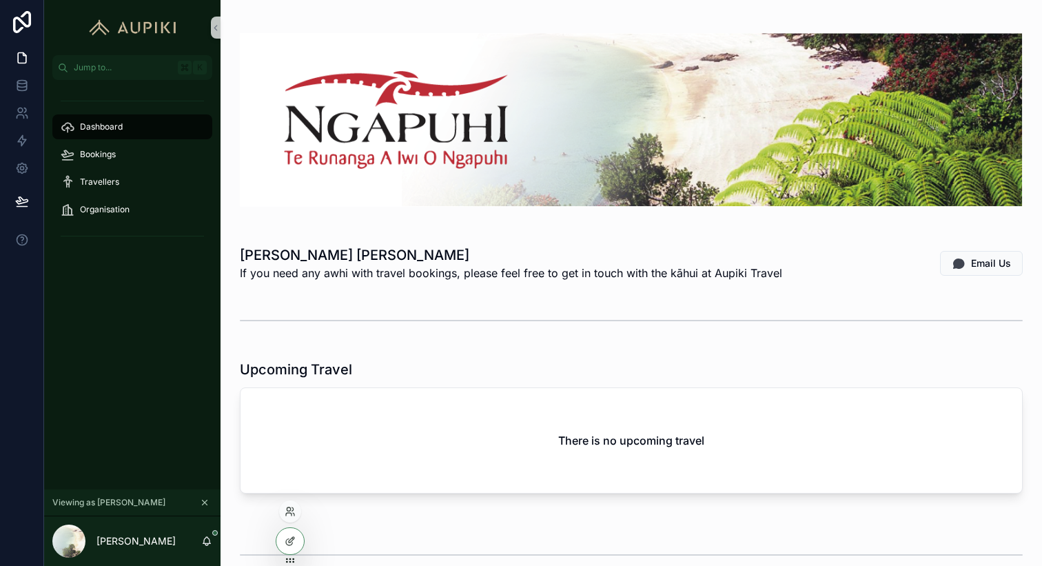
click at [292, 518] on div at bounding box center [290, 511] width 22 height 22
click at [294, 506] on icon at bounding box center [290, 511] width 11 height 11
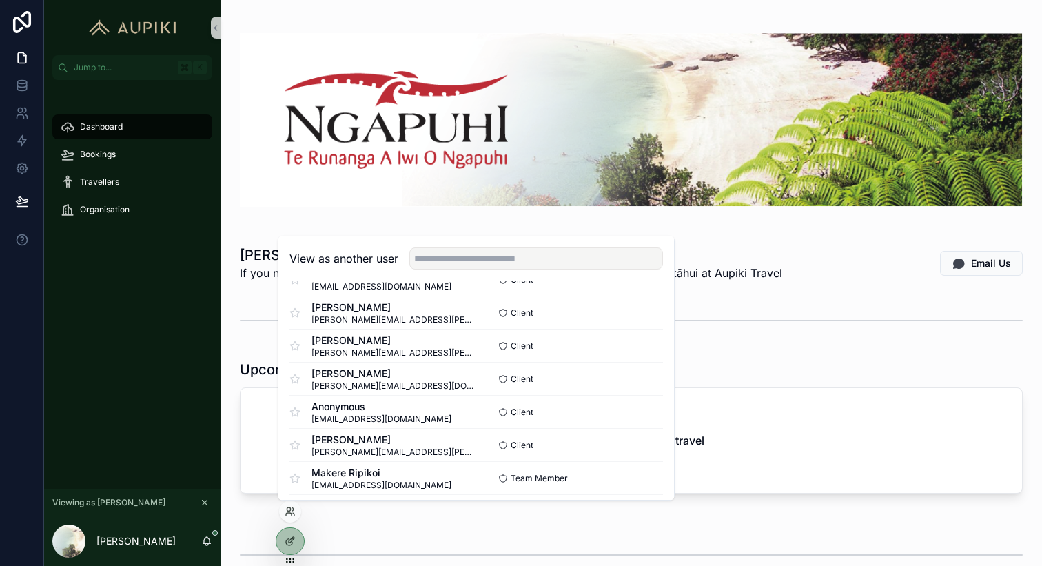
scroll to position [300, 0]
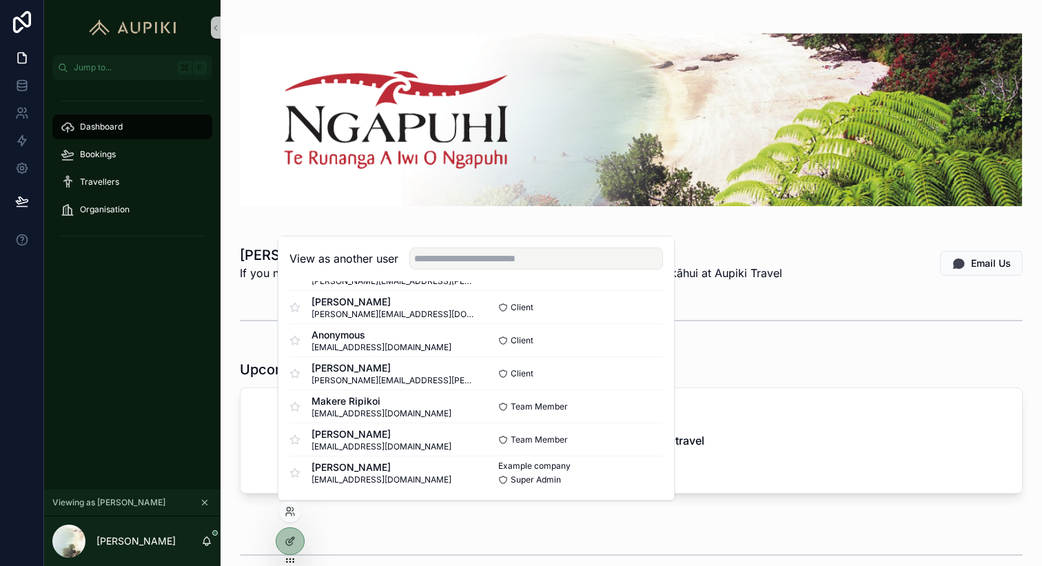
click at [228, 163] on div "Tēnā koe Brooke If you need any awhi with travel bookings, please feel free to …" at bounding box center [632, 556] width 822 height 1112
